Goal: Task Accomplishment & Management: Manage account settings

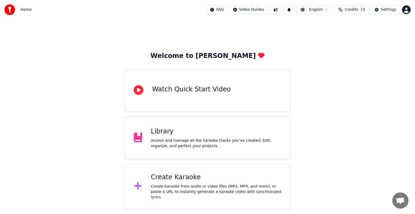
click at [178, 138] on div "Access and manage all the karaoke tracks you’ve created. Edit, organize, and pe…" at bounding box center [216, 143] width 130 height 11
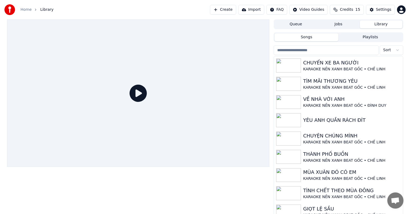
click at [232, 7] on button "Create" at bounding box center [223, 10] width 26 height 10
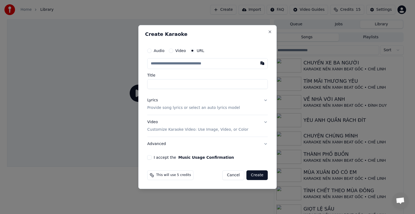
click at [170, 64] on input "text" at bounding box center [207, 63] width 120 height 11
paste input "**********"
type input "**********"
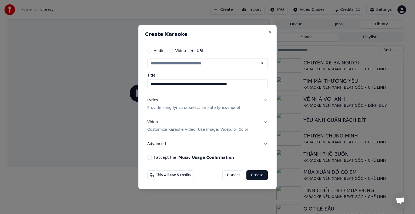
click at [217, 29] on div "**********" at bounding box center [207, 107] width 138 height 164
click at [185, 108] on p "Provide song lyrics or select an auto lyrics model" at bounding box center [193, 107] width 93 height 5
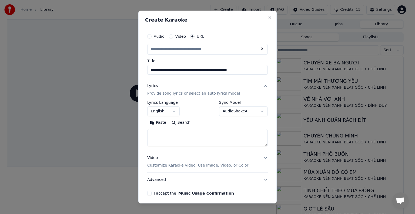
type input "**********"
click at [175, 140] on textarea at bounding box center [207, 137] width 120 height 17
click at [175, 111] on body "**********" at bounding box center [205, 107] width 410 height 214
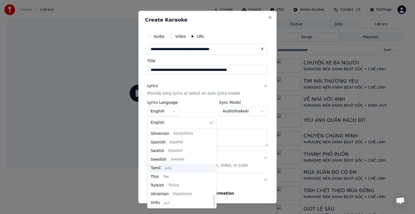
scroll to position [414, 0]
select select "**"
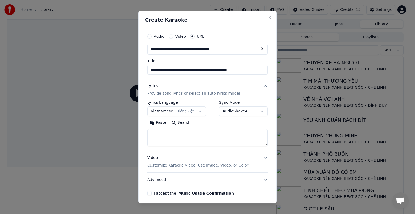
click at [179, 138] on textarea at bounding box center [207, 137] width 120 height 17
paste textarea "**********"
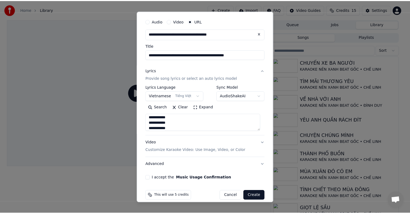
scroll to position [21, 0]
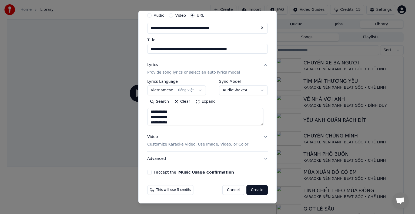
type textarea "**********"
click at [150, 173] on button "I accept the Music Usage Confirmation" at bounding box center [149, 172] width 4 height 4
click at [251, 189] on button "Create" at bounding box center [256, 190] width 21 height 10
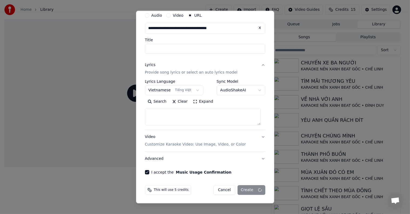
select select
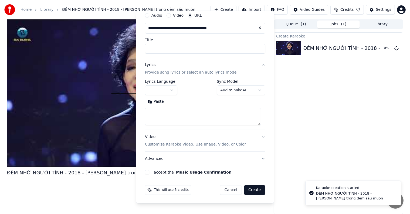
scroll to position [0, 0]
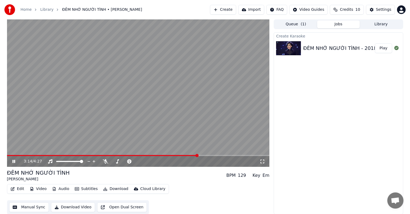
click at [16, 154] on video at bounding box center [138, 93] width 263 height 148
click at [15, 154] on video at bounding box center [138, 93] width 263 height 148
click at [11, 157] on span at bounding box center [12, 155] width 3 height 3
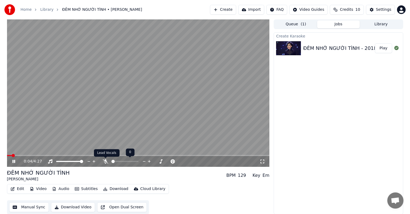
click at [105, 160] on icon at bounding box center [105, 161] width 5 height 4
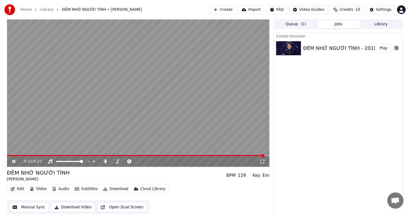
click at [73, 208] on button "Download Video" at bounding box center [73, 208] width 44 height 10
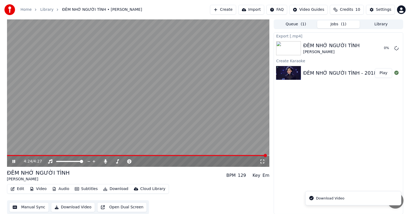
click at [318, 113] on div "Export [.mp4] ĐÊM NHỚ NGƯỜI TÌNH Giao Linh 0 % Create Karaoke ĐÊM NHỚ NGƯỜI TÌN…" at bounding box center [338, 123] width 129 height 182
click at [333, 118] on div "Export [.mp4] ĐÊM NHỚ NGƯỜI TÌNH Giao Linh 22 % Create Karaoke ĐÊM NHỚ NGƯỜI TÌ…" at bounding box center [338, 123] width 129 height 182
click at [300, 111] on div "Export [.mp4] ĐÊM NHỚ NGƯỜI TÌNH Giao Linh 29 % Create Karaoke ĐÊM NHỚ NGƯỜI TÌ…" at bounding box center [338, 123] width 129 height 182
click at [319, 131] on div "Export [.mp4] ĐÊM NHỚ NGƯỜI TÌNH Giao Linh 41 % Create Karaoke ĐÊM NHỚ NGƯỜI TÌ…" at bounding box center [338, 123] width 129 height 182
click at [307, 96] on div "Export [.mp4] ĐÊM NHỚ NGƯỜI TÌNH Giao Linh 94 % Create Karaoke ĐÊM NHỚ NGƯỜI TÌ…" at bounding box center [338, 123] width 129 height 182
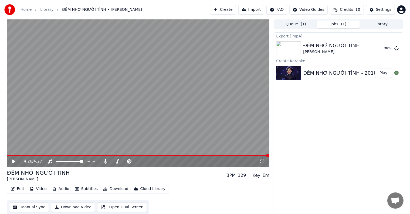
click at [304, 113] on div "Export [.mp4] ĐÊM NHỚ NGƯỜI TÌNH Giao Linh 96 % Create Karaoke ĐÊM NHỚ NGƯỜI TÌ…" at bounding box center [338, 123] width 129 height 182
click at [304, 113] on div "Export [.mp4] ĐÊM NHỚ NGƯỜI TÌNH Giao Linh 98 % Create Karaoke ĐÊM NHỚ NGƯỜI TÌ…" at bounding box center [338, 123] width 129 height 182
click at [304, 113] on div "Export [.mp4] ĐÊM NHỚ NGƯỜI TÌNH Giao Linh Show Create Karaoke ĐÊM NHỚ NGƯỜI TÌ…" at bounding box center [338, 123] width 129 height 182
click at [328, 43] on div "ĐÊM NHỚ NGƯỜI TÌNH" at bounding box center [331, 46] width 56 height 8
click at [384, 47] on button "Show" at bounding box center [382, 48] width 19 height 10
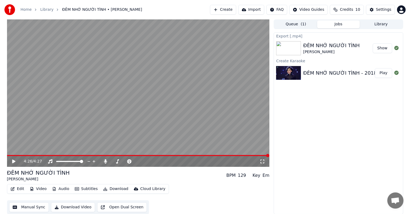
click at [361, 92] on div "Export [.mp4] ĐÊM NHỚ NGƯỜI TÌNH Giao Linh Show Create Karaoke ĐÊM NHỚ NGƯỜI TÌ…" at bounding box center [338, 123] width 129 height 182
click at [383, 47] on button "Show" at bounding box center [382, 48] width 19 height 10
click at [34, 128] on video at bounding box center [138, 93] width 263 height 148
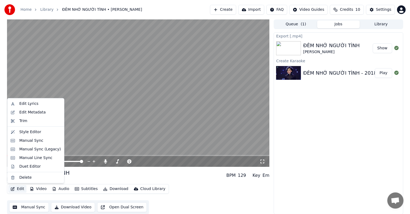
click at [19, 190] on button "Edit" at bounding box center [17, 189] width 18 height 8
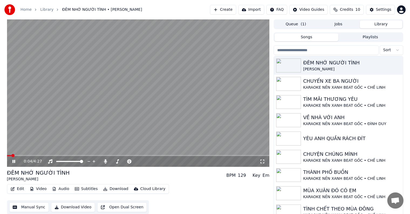
click at [388, 21] on button "Library" at bounding box center [381, 25] width 43 height 8
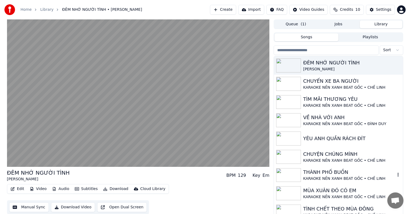
click at [322, 177] on div "KARAOKE NỀN XANH BEAT GỐC • CHẾ LINH" at bounding box center [349, 178] width 92 height 5
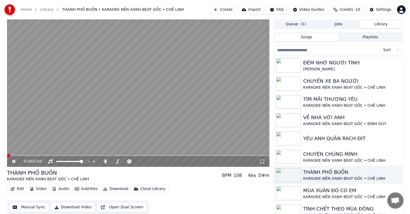
click at [20, 188] on button "Edit" at bounding box center [17, 189] width 18 height 8
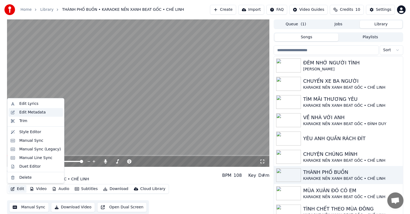
click at [33, 112] on div "Edit Metadata" at bounding box center [32, 112] width 26 height 5
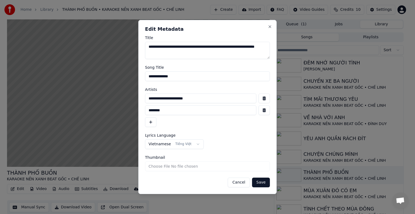
drag, startPoint x: 209, startPoint y: 98, endPoint x: 130, endPoint y: 99, distance: 79.1
click at [130, 99] on body "Home Library THÀNH PHỐ BUỒN • KARAOKE NỀN XANH BEAT GỐC • CHẾ LINH Create Impor…" at bounding box center [205, 107] width 410 height 214
click at [270, 25] on button "Close" at bounding box center [269, 27] width 4 height 4
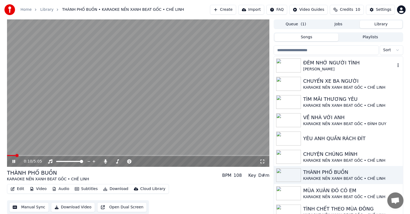
click at [332, 62] on div "ĐÊM NHỚ NGƯỜI TÌNH" at bounding box center [349, 63] width 92 height 8
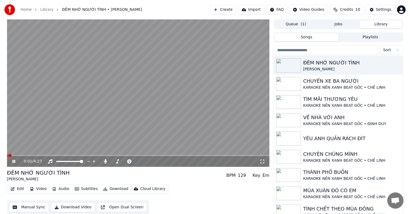
click at [19, 189] on button "Edit" at bounding box center [17, 189] width 18 height 8
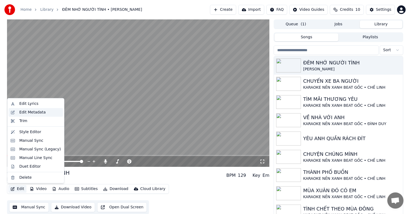
click at [33, 111] on div "Edit Metadata" at bounding box center [32, 112] width 26 height 5
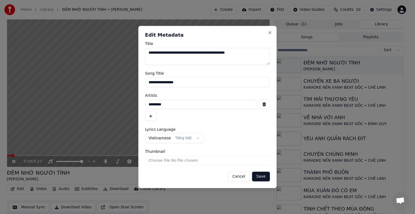
click at [189, 81] on input "**********" at bounding box center [207, 82] width 125 height 10
drag, startPoint x: 199, startPoint y: 83, endPoint x: 123, endPoint y: 83, distance: 75.6
click at [123, 83] on body "Home Library ĐÊM NHỚ NGƯỜI TÌNH • Giao Linh Create Import FAQ Video Guides Cred…" at bounding box center [205, 107] width 410 height 214
click at [157, 105] on input "*********" at bounding box center [200, 105] width 111 height 10
drag, startPoint x: 171, startPoint y: 105, endPoint x: 125, endPoint y: 106, distance: 45.6
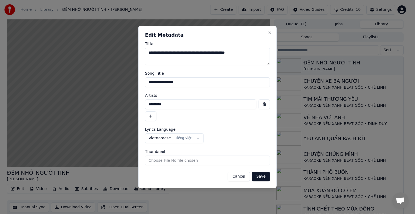
click at [125, 106] on body "Home Library ĐÊM NHỚ NGƯỜI TÌNH • Giao Linh Create Import FAQ Video Guides Cred…" at bounding box center [205, 107] width 410 height 214
paste input "**********"
click at [151, 115] on button "button" at bounding box center [150, 116] width 11 height 10
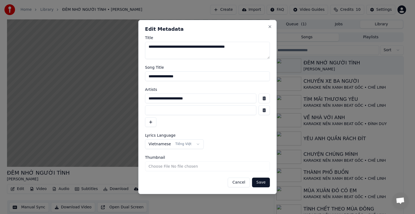
click at [179, 110] on input at bounding box center [200, 111] width 111 height 10
click at [211, 100] on input "**********" at bounding box center [200, 99] width 111 height 10
type input "**********"
click at [188, 113] on input at bounding box center [200, 111] width 111 height 10
type input "*********"
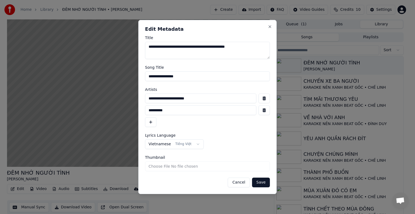
click at [261, 184] on button "Save" at bounding box center [261, 183] width 18 height 10
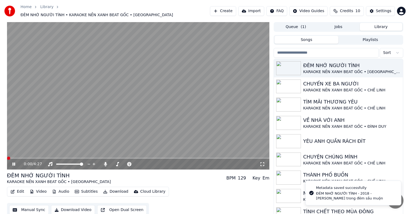
click at [7, 157] on span at bounding box center [8, 158] width 3 height 3
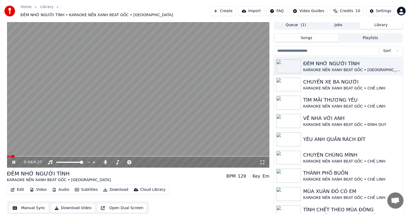
scroll to position [2, 0]
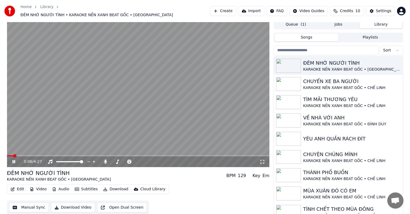
click at [77, 205] on button "Download Video" at bounding box center [73, 208] width 44 height 10
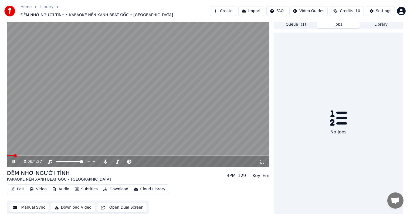
scroll to position [0, 0]
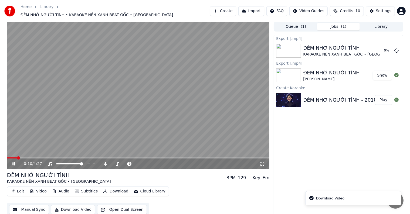
click at [324, 117] on div "Export [.mp4] ĐÊM NHỚ NGƯỜI TÌNH KARAOKE NỀN XANH BEAT GỐC • GIAO LINH 0 % Expo…" at bounding box center [338, 126] width 129 height 182
click at [111, 61] on video at bounding box center [138, 96] width 263 height 148
click at [121, 128] on video at bounding box center [138, 96] width 263 height 148
click at [54, 157] on span at bounding box center [51, 158] width 3 height 3
click at [126, 128] on video at bounding box center [138, 96] width 263 height 148
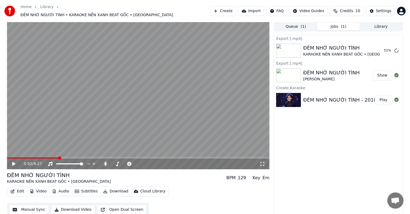
click at [14, 162] on icon at bounding box center [17, 164] width 13 height 4
click at [106, 162] on icon at bounding box center [105, 164] width 3 height 4
click at [397, 48] on icon at bounding box center [396, 50] width 4 height 4
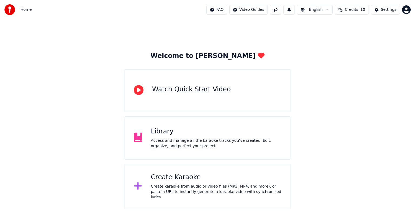
click at [173, 138] on div "Library Access and manage all the karaoke tracks you’ve created. Edit, organize…" at bounding box center [216, 138] width 130 height 22
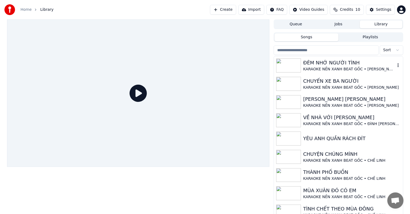
click at [335, 63] on div "ĐÊM NHỚ NGƯỜI TÌNH" at bounding box center [349, 63] width 92 height 8
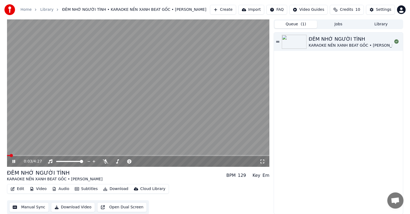
click at [298, 24] on button "Queue ( 1 )" at bounding box center [295, 25] width 43 height 8
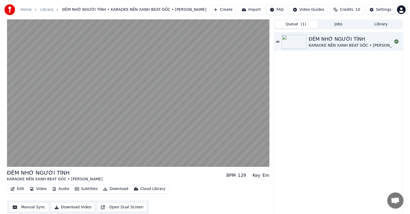
click at [336, 81] on div "ĐÊM NHỚ NGƯỜI TÌNH KARAOKE NỀN XANH BEAT GỐC • [PERSON_NAME]" at bounding box center [338, 124] width 129 height 182
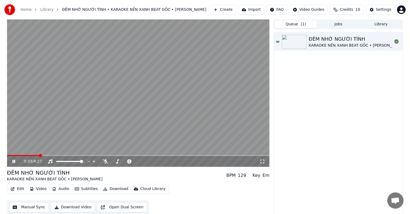
click at [39, 155] on span at bounding box center [40, 155] width 3 height 3
click at [60, 155] on span at bounding box center [60, 155] width 3 height 3
click at [7, 154] on span at bounding box center [8, 155] width 3 height 3
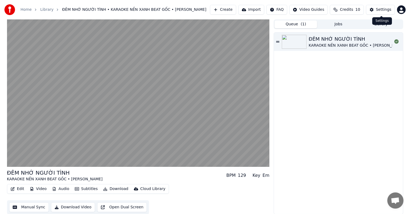
click at [380, 9] on div "Settings" at bounding box center [383, 9] width 15 height 5
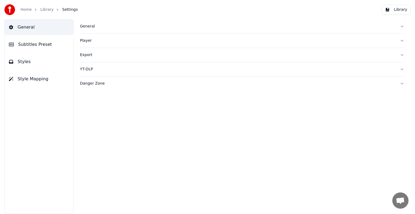
click at [38, 42] on span "Subtitles Preset" at bounding box center [35, 44] width 34 height 6
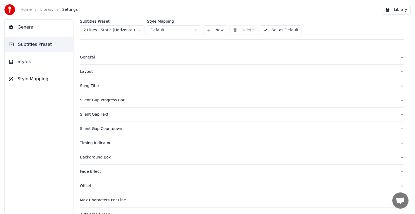
click at [87, 87] on div "Song Title" at bounding box center [237, 85] width 315 height 5
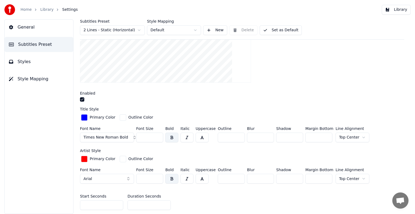
scroll to position [216, 0]
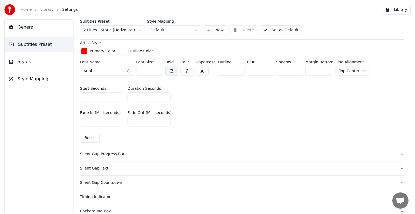
drag, startPoint x: 131, startPoint y: 97, endPoint x: 140, endPoint y: 96, distance: 8.4
click at [140, 96] on input "**" at bounding box center [148, 98] width 43 height 10
type input "**"
click at [281, 32] on button "Set as Default" at bounding box center [280, 30] width 42 height 10
click at [278, 30] on button "Done" at bounding box center [272, 30] width 26 height 10
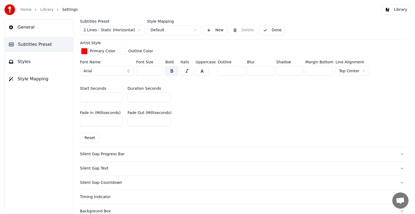
click at [272, 30] on button "Done" at bounding box center [272, 30] width 26 height 10
click at [397, 9] on button "Library" at bounding box center [395, 10] width 29 height 10
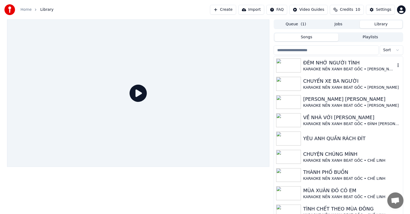
click at [321, 67] on div "KARAOKE NỀN XANH BEAT GỐC • [PERSON_NAME]" at bounding box center [349, 69] width 92 height 5
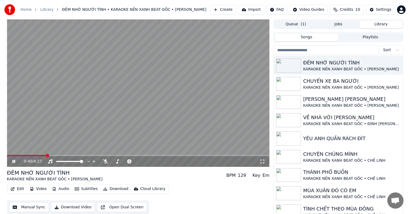
click at [19, 189] on button "Edit" at bounding box center [17, 189] width 18 height 8
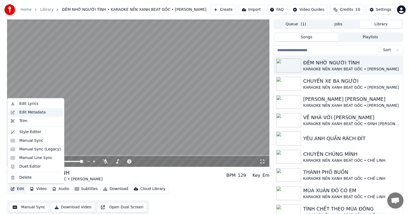
click at [28, 112] on div "Edit Metadata" at bounding box center [32, 112] width 26 height 5
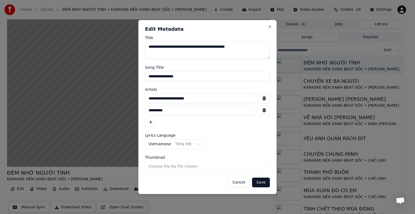
click at [272, 26] on div "**********" at bounding box center [207, 107] width 138 height 174
click at [269, 26] on button "Close" at bounding box center [269, 27] width 4 height 4
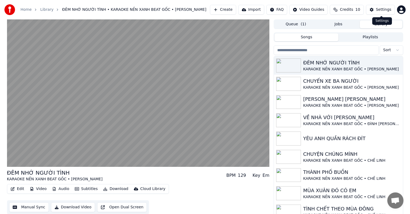
click at [385, 6] on button "Settings" at bounding box center [380, 10] width 29 height 10
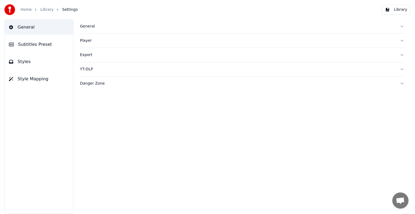
click at [33, 43] on span "Subtitles Preset" at bounding box center [35, 44] width 34 height 6
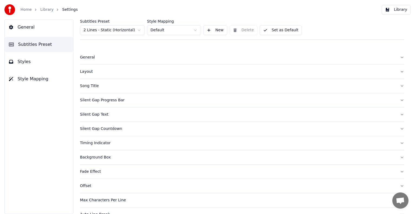
click at [94, 86] on div "Song Title" at bounding box center [237, 85] width 315 height 5
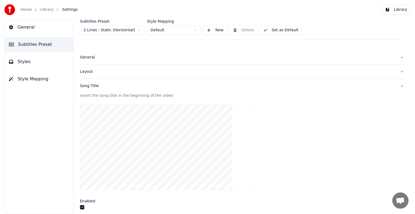
scroll to position [135, 0]
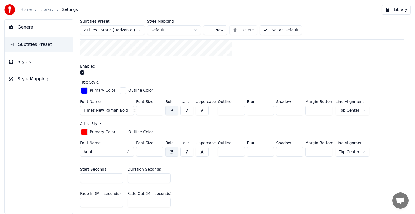
drag, startPoint x: 141, startPoint y: 175, endPoint x: 126, endPoint y: 177, distance: 15.0
click at [126, 177] on div "Start Seconds * Duration Seconds **" at bounding box center [242, 175] width 324 height 24
drag, startPoint x: 134, startPoint y: 177, endPoint x: 125, endPoint y: 177, distance: 8.4
click at [125, 177] on div "Start Seconds * Duration Seconds *" at bounding box center [242, 175] width 324 height 24
type input "**"
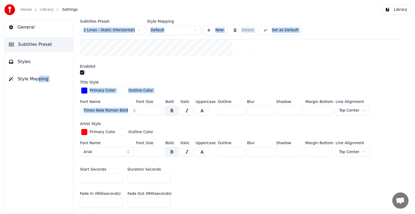
drag, startPoint x: 36, startPoint y: 160, endPoint x: 232, endPoint y: 60, distance: 219.9
click at [178, 89] on div "General Subtitles Preset Styles Style Mapping Subtitles Preset 2 Lines - Static…" at bounding box center [207, 116] width 415 height 195
click at [304, 48] on div at bounding box center [242, 13] width 324 height 94
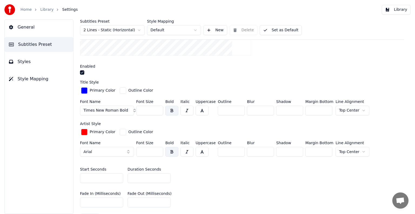
click at [399, 8] on button "Library" at bounding box center [395, 10] width 29 height 10
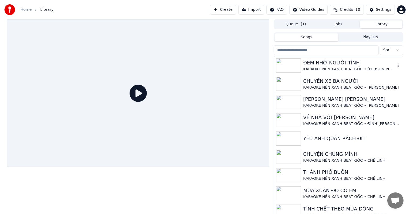
click at [326, 65] on div "ĐÊM NHỚ NGƯỜI TÌNH" at bounding box center [349, 63] width 92 height 8
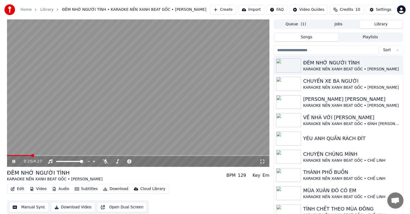
click at [13, 161] on icon at bounding box center [13, 161] width 3 height 3
click at [13, 161] on icon at bounding box center [13, 162] width 3 height 4
click at [133, 174] on div "ĐÊM NHỚ NGƯỜI TÌNH KARAOKE NỀN XANH BEAT GỐC • [PERSON_NAME] BPM 129 Key Em" at bounding box center [138, 175] width 263 height 13
click at [185, 178] on div "ĐÊM NHỚ NGƯỜI TÌNH KARAOKE NỀN XANH BEAT GỐC • [PERSON_NAME] BPM 129 Key Em" at bounding box center [138, 175] width 263 height 13
click at [14, 161] on icon at bounding box center [17, 161] width 13 height 4
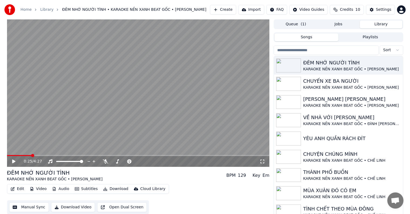
click at [14, 161] on icon at bounding box center [13, 162] width 3 height 4
click at [25, 156] on span at bounding box center [19, 155] width 25 height 1
click at [40, 124] on video at bounding box center [138, 93] width 263 height 148
click at [386, 9] on div "Settings" at bounding box center [383, 9] width 15 height 5
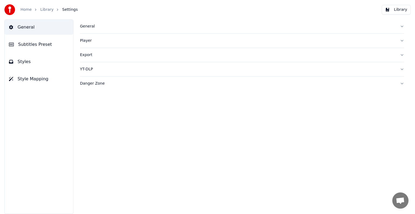
click at [42, 44] on span "Subtitles Preset" at bounding box center [35, 44] width 34 height 6
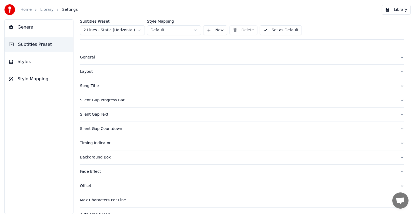
click at [394, 10] on button "Library" at bounding box center [395, 10] width 29 height 10
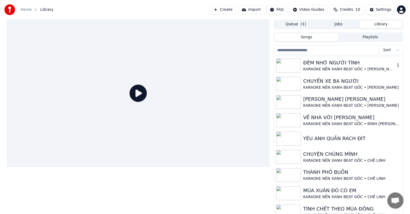
click at [344, 63] on div "ĐÊM NHỚ NGƯỜI TÌNH" at bounding box center [349, 63] width 92 height 8
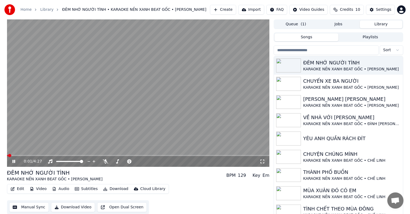
click at [34, 154] on video at bounding box center [138, 93] width 263 height 148
click at [33, 155] on span at bounding box center [138, 155] width 263 height 1
click at [13, 162] on icon at bounding box center [13, 162] width 3 height 4
click at [13, 162] on icon at bounding box center [13, 161] width 3 height 3
click at [381, 9] on div "Settings" at bounding box center [383, 9] width 15 height 5
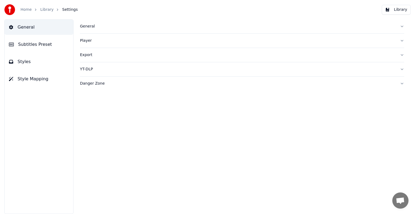
click at [37, 42] on span "Subtitles Preset" at bounding box center [35, 44] width 34 height 6
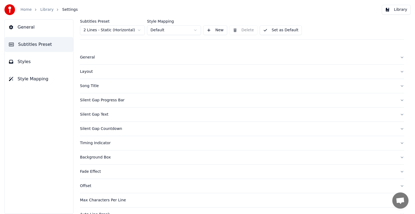
click at [89, 86] on div "Song Title" at bounding box center [237, 85] width 315 height 5
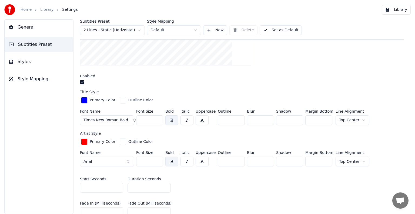
scroll to position [135, 0]
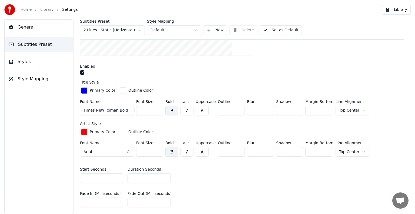
drag, startPoint x: 140, startPoint y: 178, endPoint x: 123, endPoint y: 178, distance: 16.7
click at [123, 178] on div "Start Seconds * Duration Seconds **" at bounding box center [242, 175] width 324 height 24
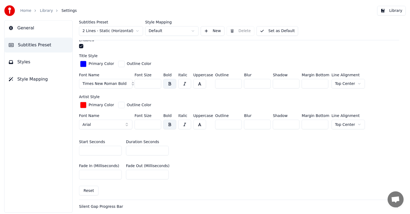
scroll to position [216, 0]
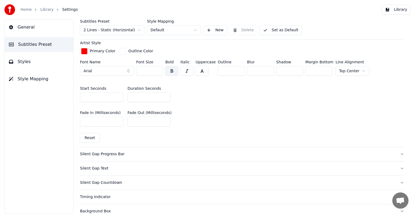
type input "**"
click at [397, 9] on button "Library" at bounding box center [395, 10] width 29 height 10
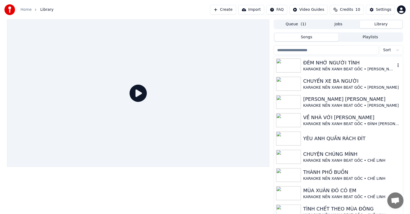
click at [322, 67] on div "KARAOKE NỀN XANH BEAT GỐC • [PERSON_NAME]" at bounding box center [349, 69] width 92 height 5
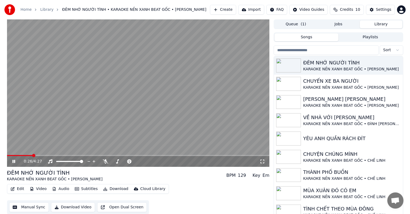
click at [32, 155] on span at bounding box center [138, 155] width 263 height 1
click at [42, 155] on video at bounding box center [138, 93] width 263 height 148
click at [41, 155] on span at bounding box center [42, 155] width 3 height 3
click at [13, 162] on icon at bounding box center [13, 162] width 3 height 4
click at [45, 156] on span at bounding box center [46, 155] width 3 height 3
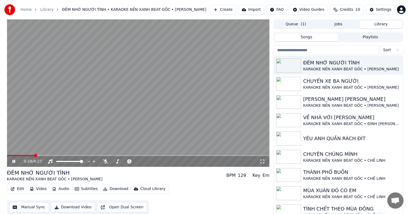
click at [34, 155] on span at bounding box center [35, 155] width 3 height 3
click at [83, 162] on span at bounding box center [81, 161] width 3 height 3
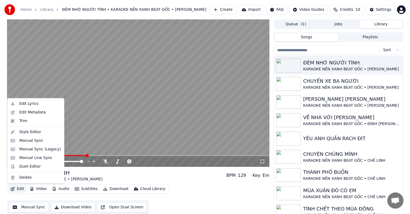
click at [20, 188] on button "Edit" at bounding box center [17, 189] width 18 height 8
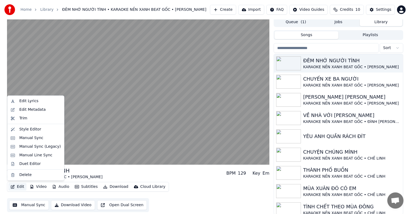
scroll to position [2, 0]
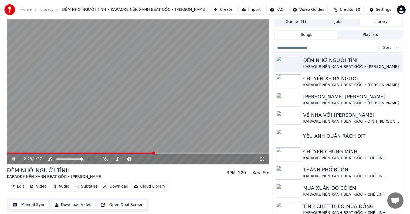
click at [195, 185] on div "Edit Video Audio Subtitles Download Cloud Library Manual Sync Download Video Op…" at bounding box center [138, 197] width 263 height 30
click at [83, 161] on span at bounding box center [81, 159] width 3 height 3
click at [76, 205] on button "Download Video" at bounding box center [73, 205] width 44 height 10
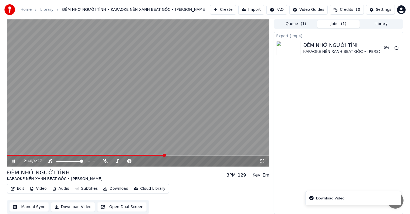
scroll to position [0, 0]
click at [128, 118] on video at bounding box center [138, 93] width 263 height 148
click at [383, 22] on button "Library" at bounding box center [381, 24] width 43 height 8
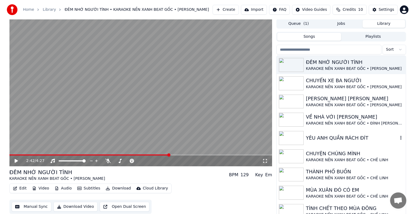
scroll to position [0, 0]
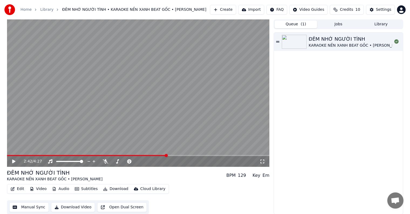
click at [297, 22] on button "Queue ( 1 )" at bounding box center [295, 25] width 43 height 8
click at [324, 79] on div "ĐÊM NHỚ NGƯỜI TÌNH KARAOKE NỀN XANH BEAT GỐC • [PERSON_NAME]" at bounding box center [338, 124] width 129 height 182
click at [298, 25] on button "Queue ( 1 )" at bounding box center [295, 25] width 43 height 8
click at [340, 23] on button "Jobs" at bounding box center [338, 25] width 43 height 8
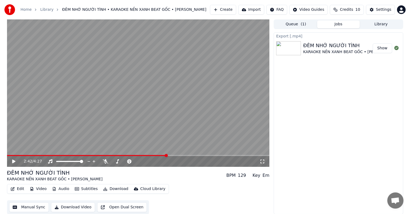
click at [333, 95] on div "Export [.mp4] ĐÊM NHỚ NGƯỜI TÌNH KARAOKE NỀN XANH BEAT GỐC • [PERSON_NAME] Show" at bounding box center [338, 123] width 129 height 182
drag, startPoint x: 352, startPoint y: 80, endPoint x: 378, endPoint y: 42, distance: 45.5
click at [353, 80] on div "Export [.mp4] ĐÊM NHỚ NGƯỜI TÌNH KARAOKE NỀN XANH BEAT GỐC • [PERSON_NAME] Show" at bounding box center [338, 123] width 129 height 182
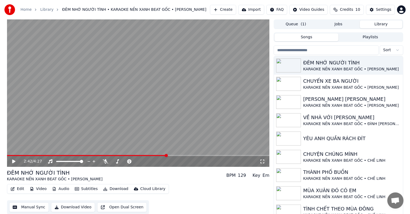
click at [384, 28] on button "Library" at bounding box center [381, 25] width 43 height 8
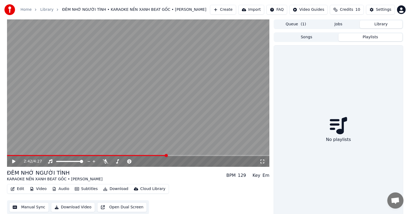
click at [402, 40] on button "Playlists" at bounding box center [370, 37] width 64 height 8
click at [401, 9] on html "Home Library ĐÊM NHỚ NGƯỜI TÌNH • KARAOKE NỀN XANH BEAT GỐC • [PERSON_NAME] Cre…" at bounding box center [205, 107] width 410 height 214
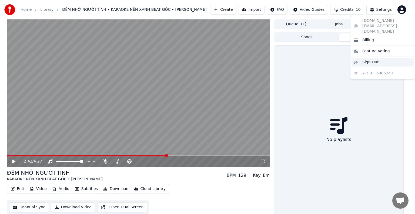
click at [372, 60] on span "Sign Out" at bounding box center [370, 62] width 16 height 5
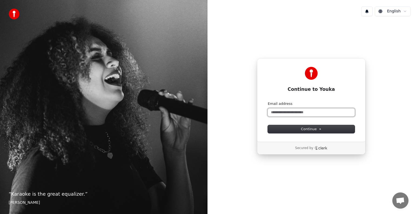
click at [281, 114] on input "Email address" at bounding box center [310, 112] width 87 height 8
click at [305, 111] on input "Email address" at bounding box center [310, 112] width 87 height 8
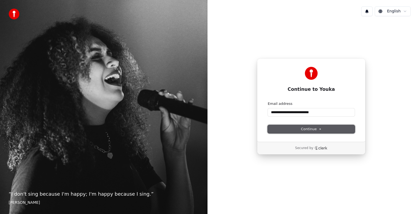
click at [316, 130] on span "Continue" at bounding box center [311, 129] width 21 height 5
type input "**********"
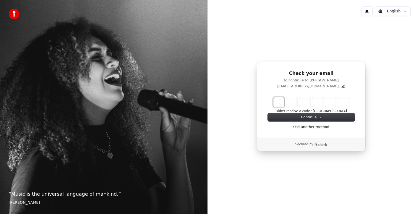
click at [274, 102] on input "Enter verification code" at bounding box center [316, 102] width 86 height 10
paste input "******"
type input "******"
